Goal: Obtain resource: Obtain resource

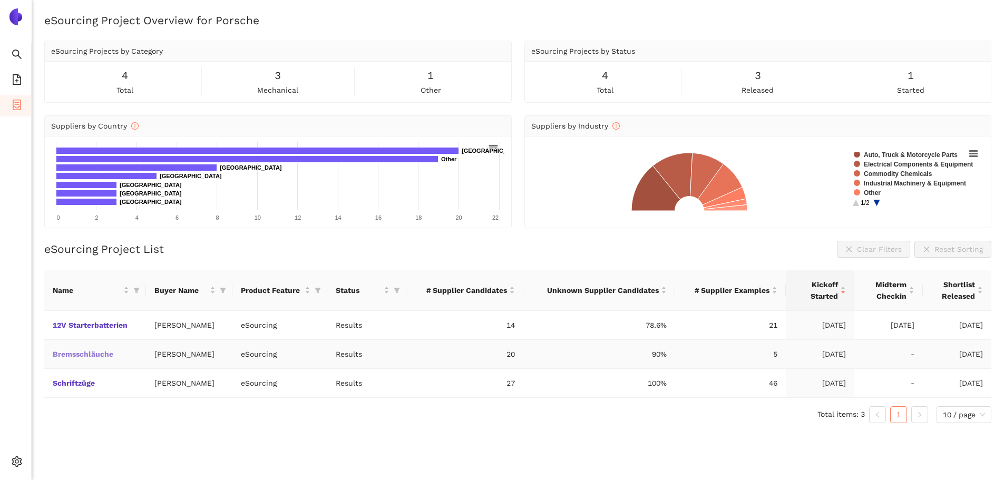
click at [0, 0] on link "Bremsschläuche" at bounding box center [0, 0] width 0 height 0
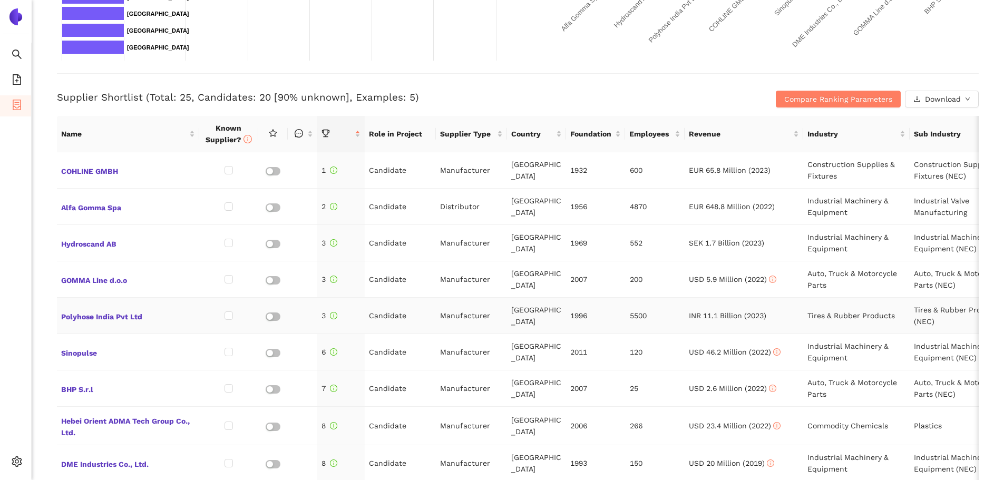
scroll to position [369, 0]
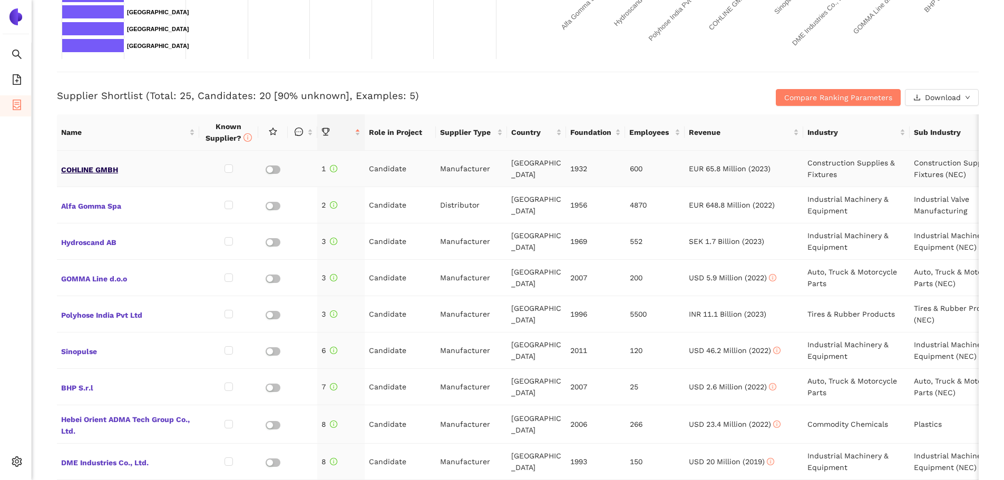
click at [110, 169] on span "COHLINE GMBH" at bounding box center [128, 169] width 134 height 14
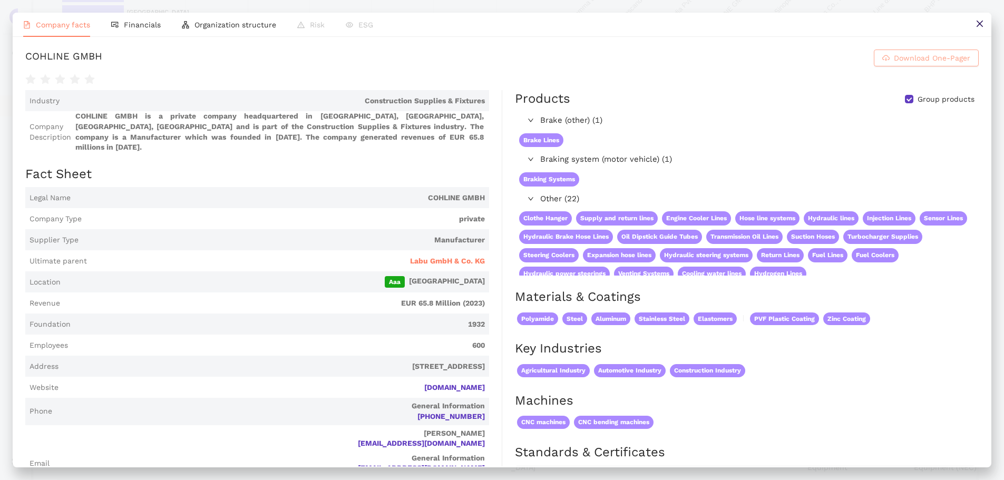
click at [912, 64] on span "Download One-Pager" at bounding box center [932, 58] width 76 height 12
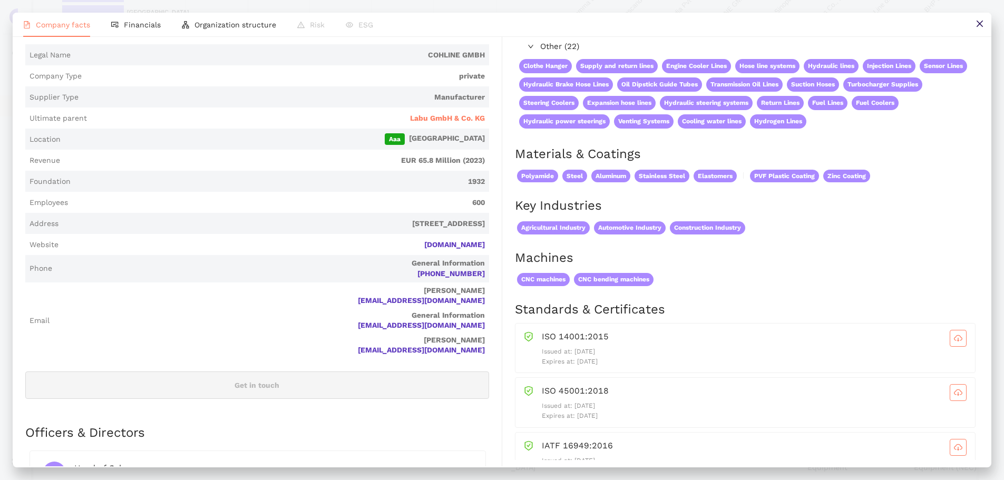
scroll to position [158, 0]
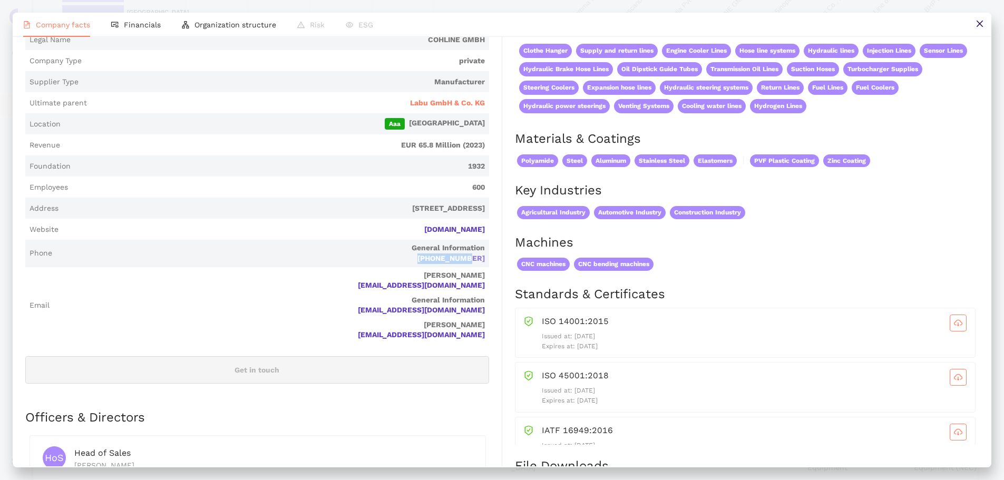
drag, startPoint x: 486, startPoint y: 259, endPoint x: 433, endPoint y: 259, distance: 53.2
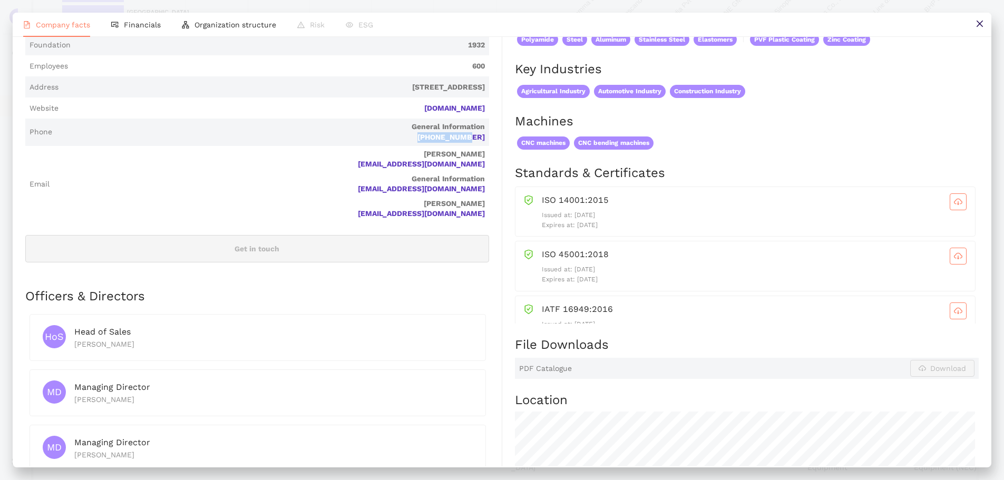
scroll to position [263, 0]
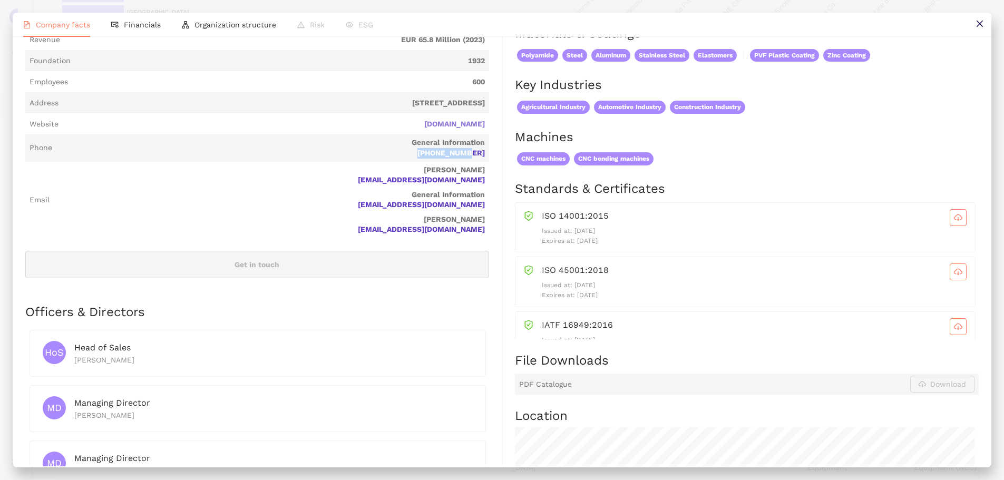
click at [0, 0] on link "[DOMAIN_NAME]" at bounding box center [0, 0] width 0 height 0
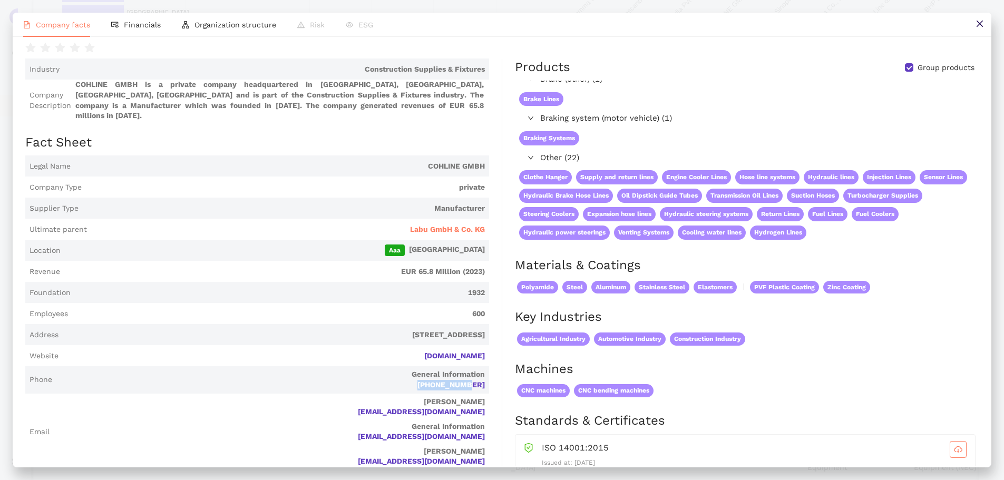
scroll to position [0, 0]
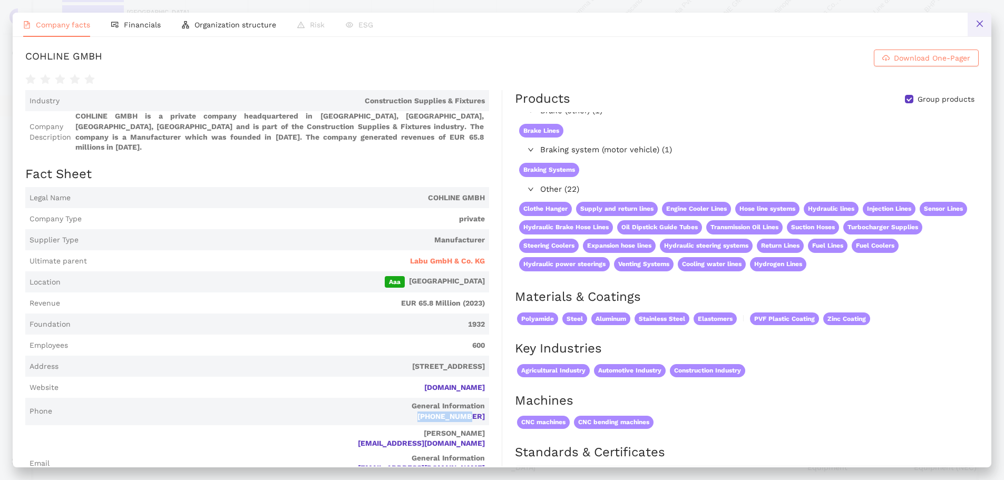
click at [982, 24] on icon "close" at bounding box center [979, 23] width 8 height 8
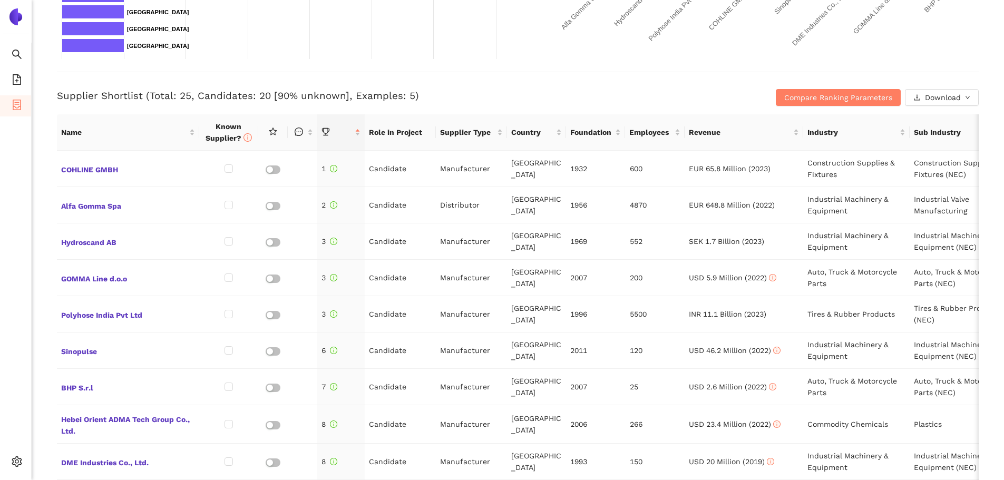
click at [14, 103] on icon "container" at bounding box center [17, 105] width 11 height 11
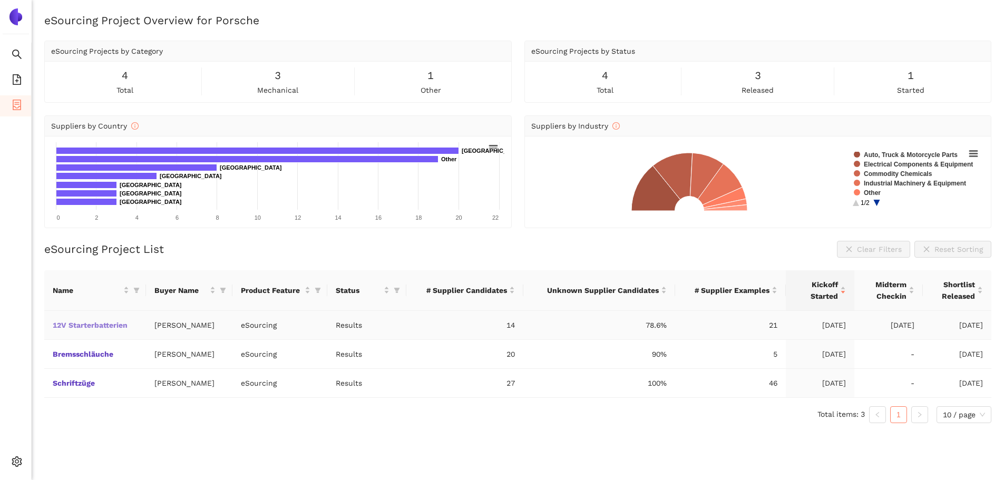
click at [0, 0] on link "12V Starterbatterien" at bounding box center [0, 0] width 0 height 0
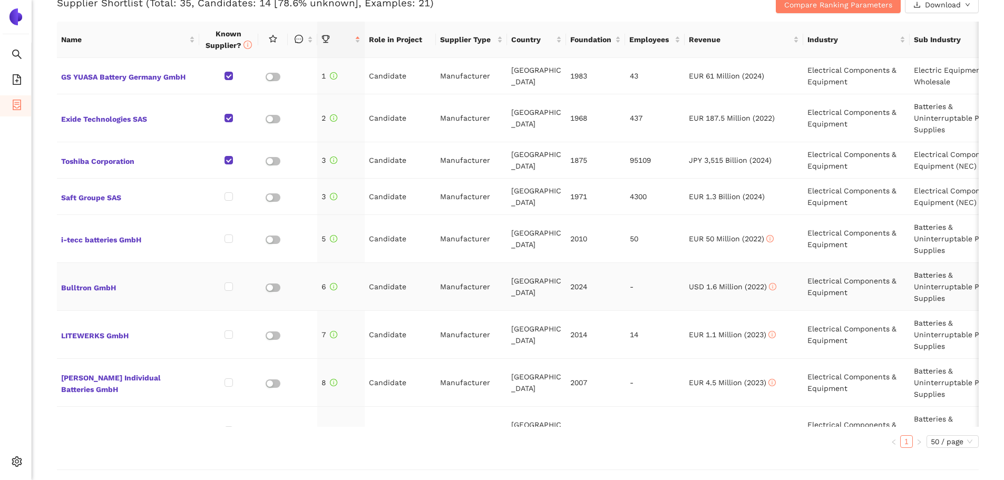
scroll to position [474, 0]
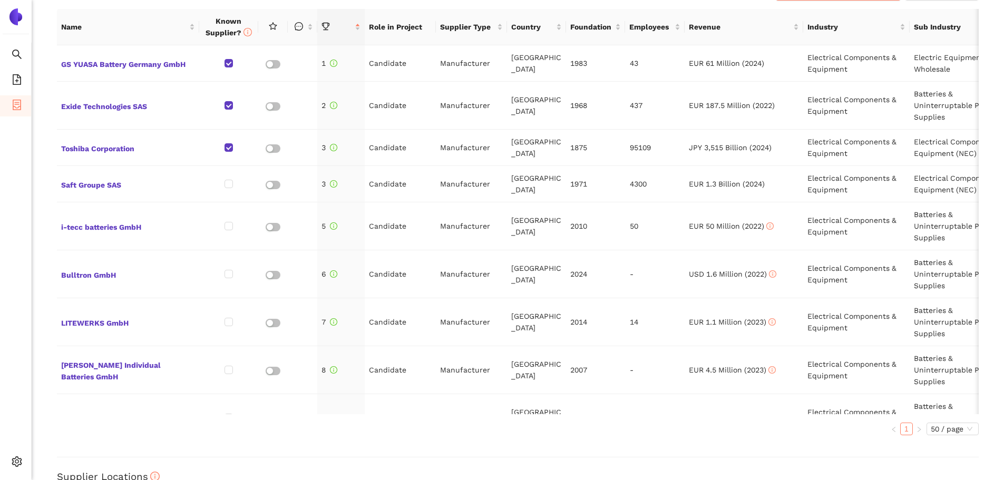
click at [424, 451] on div "Back eSourcing : 12V Starterbatterien Project Timeline Entry Mask Kick-Off Done…" at bounding box center [518, 240] width 972 height 480
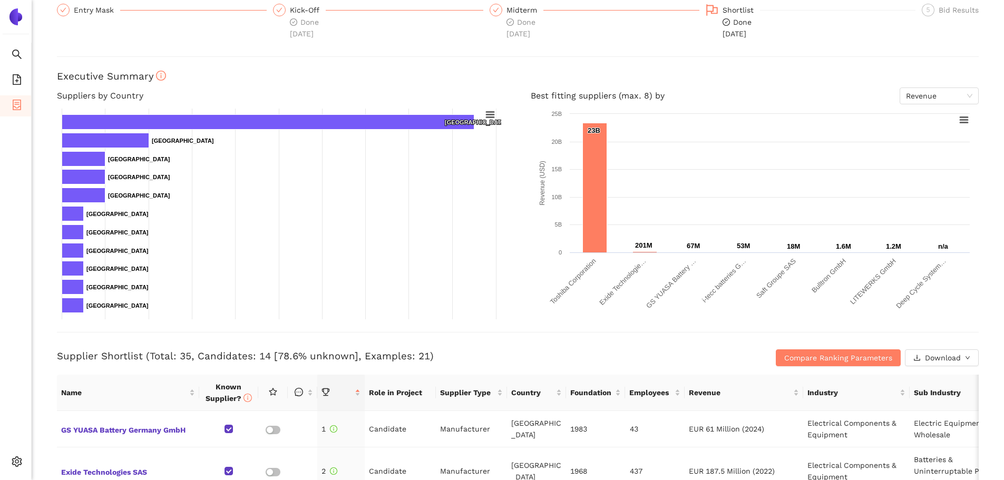
scroll to position [105, 0]
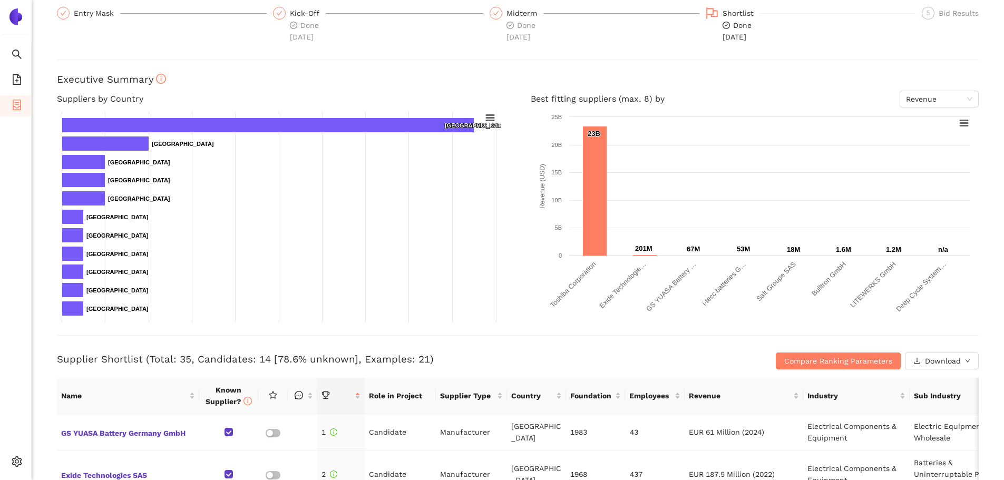
click at [714, 346] on div "Supplier Shortlist (Total: 35, Candidates: 14 [78.6% unknown], Examples: 21) Co…" at bounding box center [518, 352] width 922 height 34
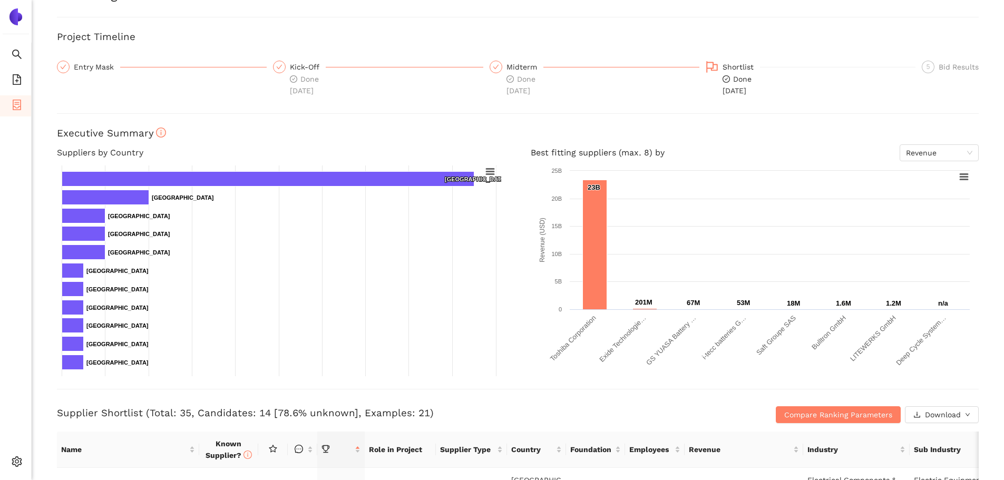
scroll to position [0, 0]
